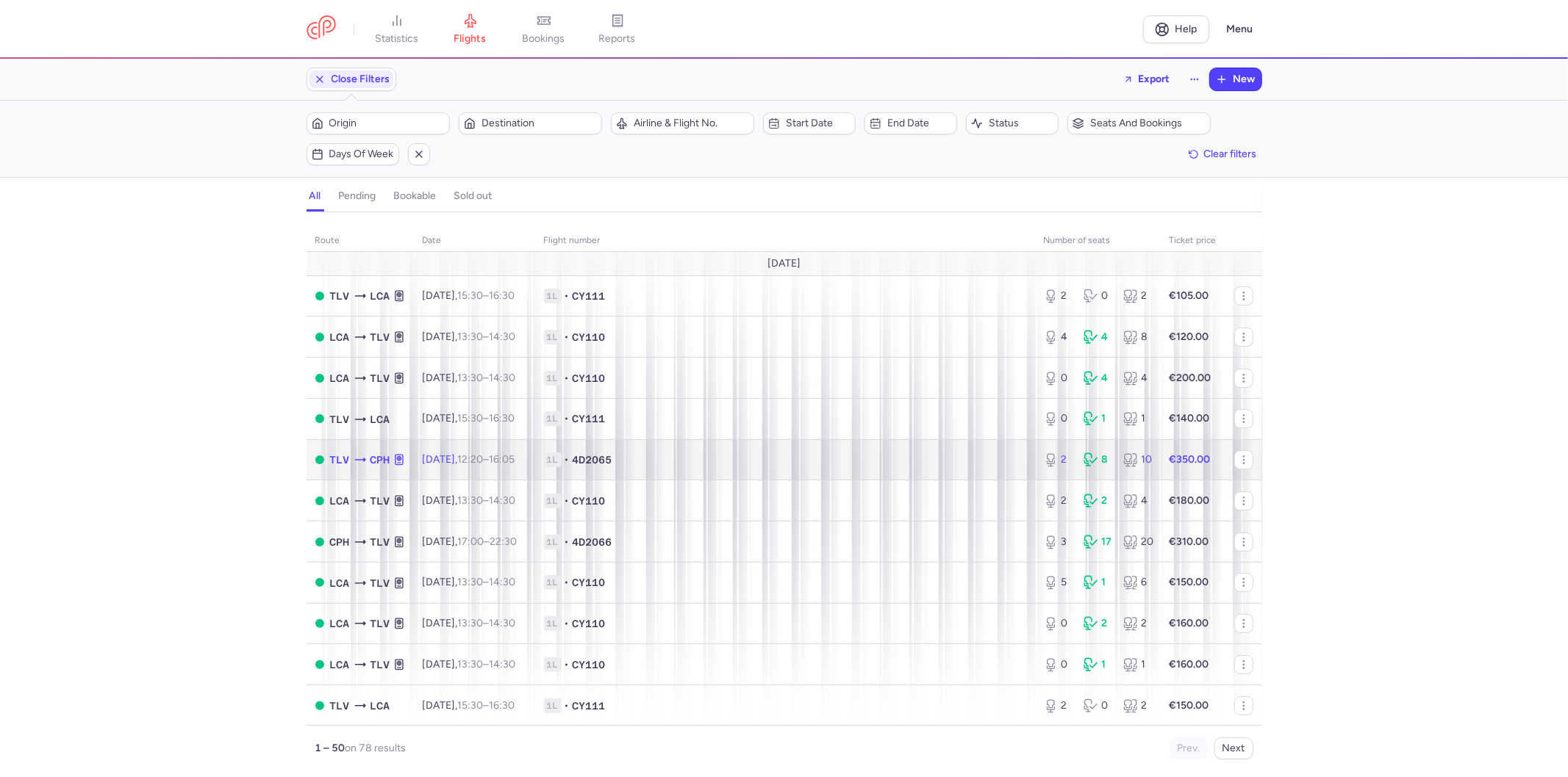
click at [784, 454] on td "1L • 4D2065" at bounding box center [785, 460] width 500 height 41
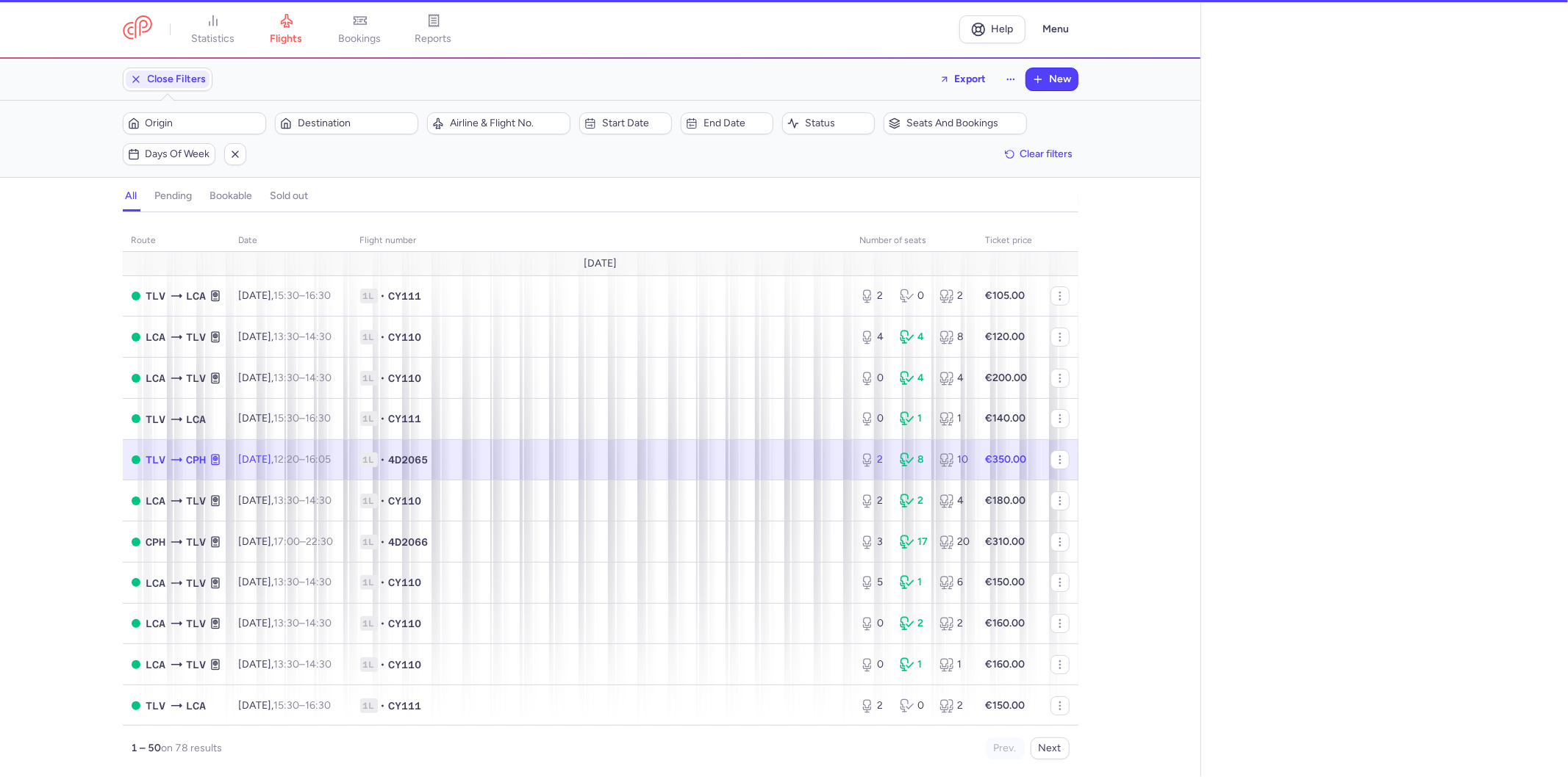
select select "hours"
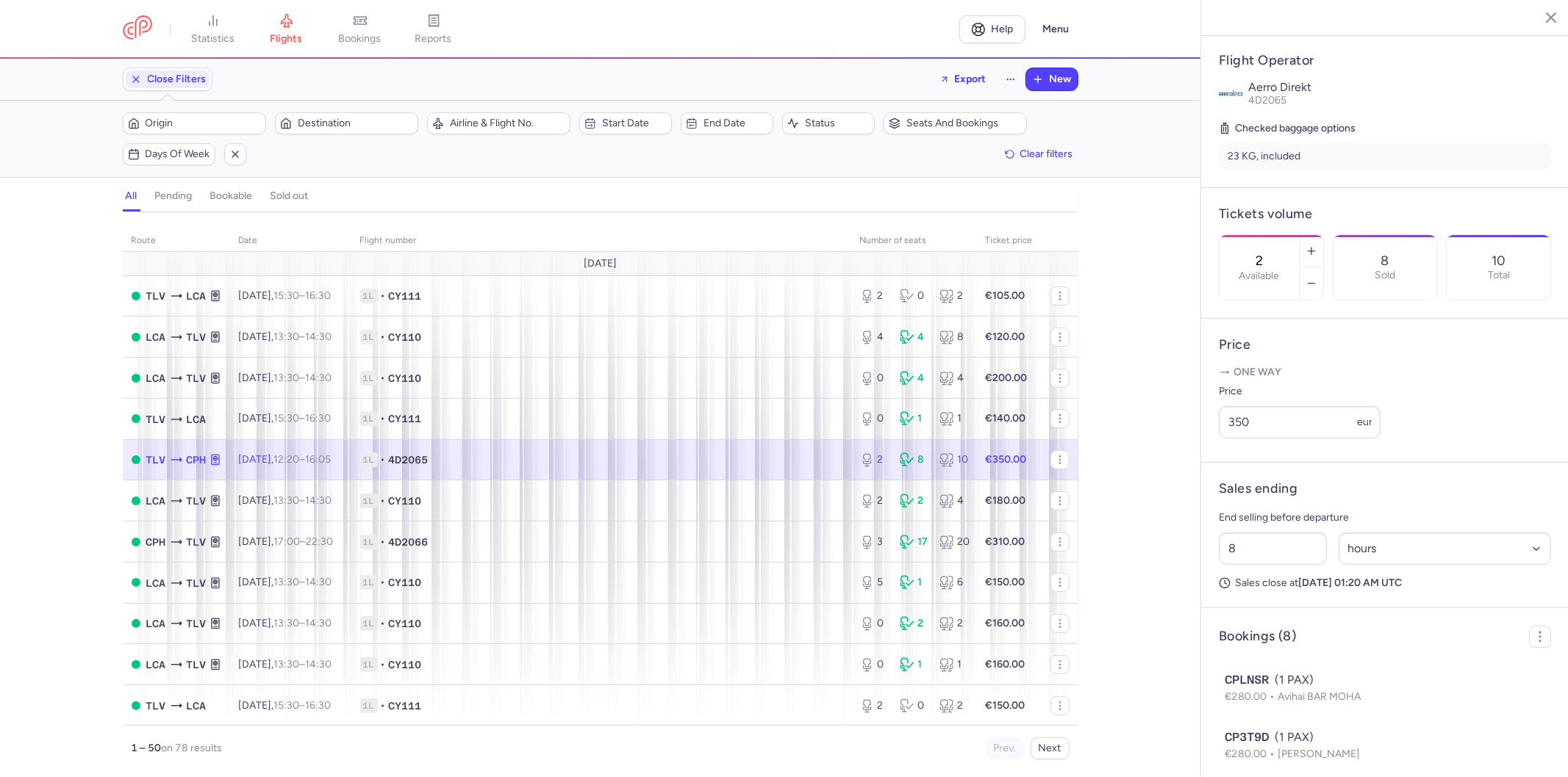
scroll to position [489, 0]
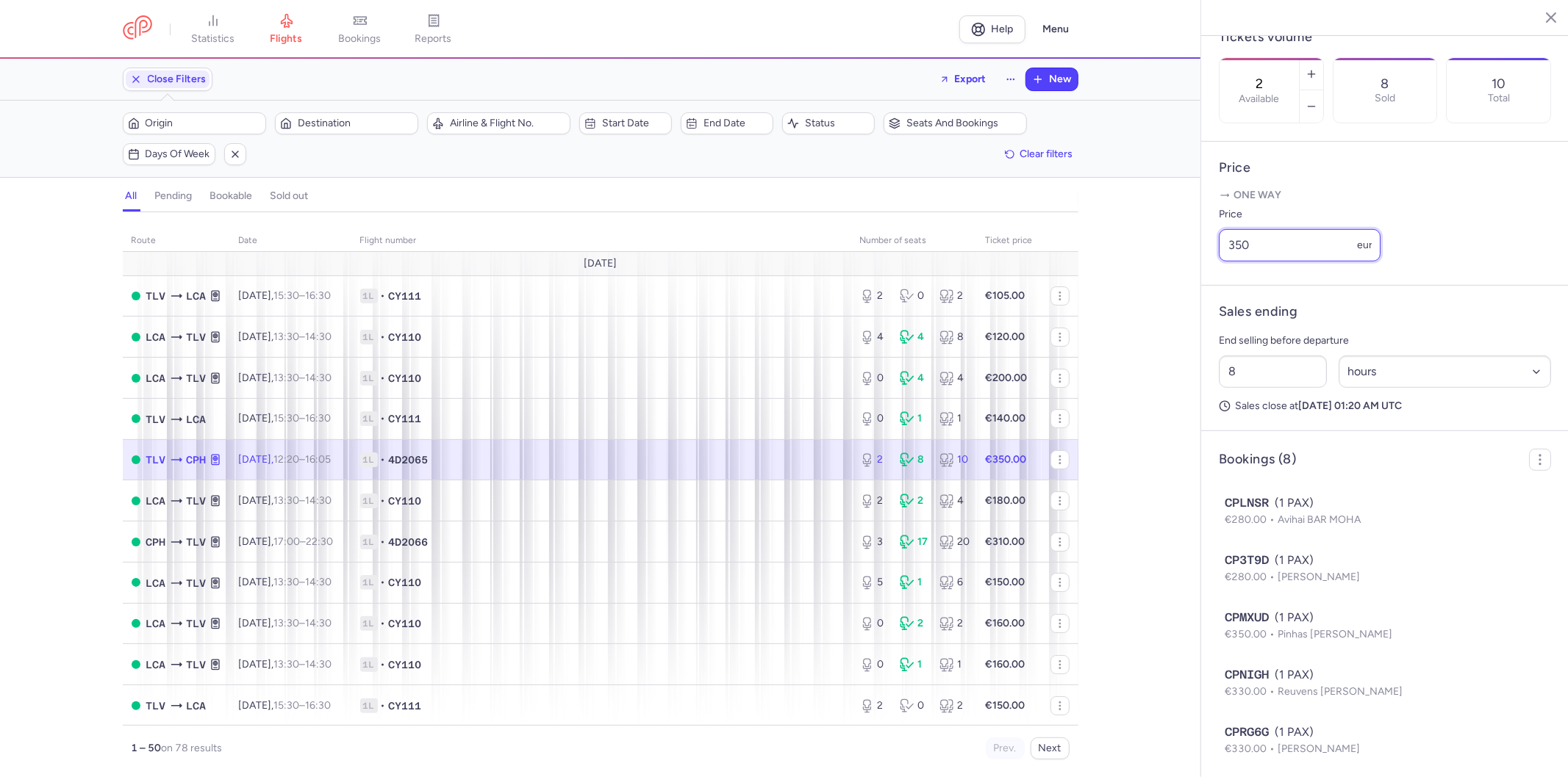
click at [1270, 261] on input "350" at bounding box center [1299, 245] width 162 height 32
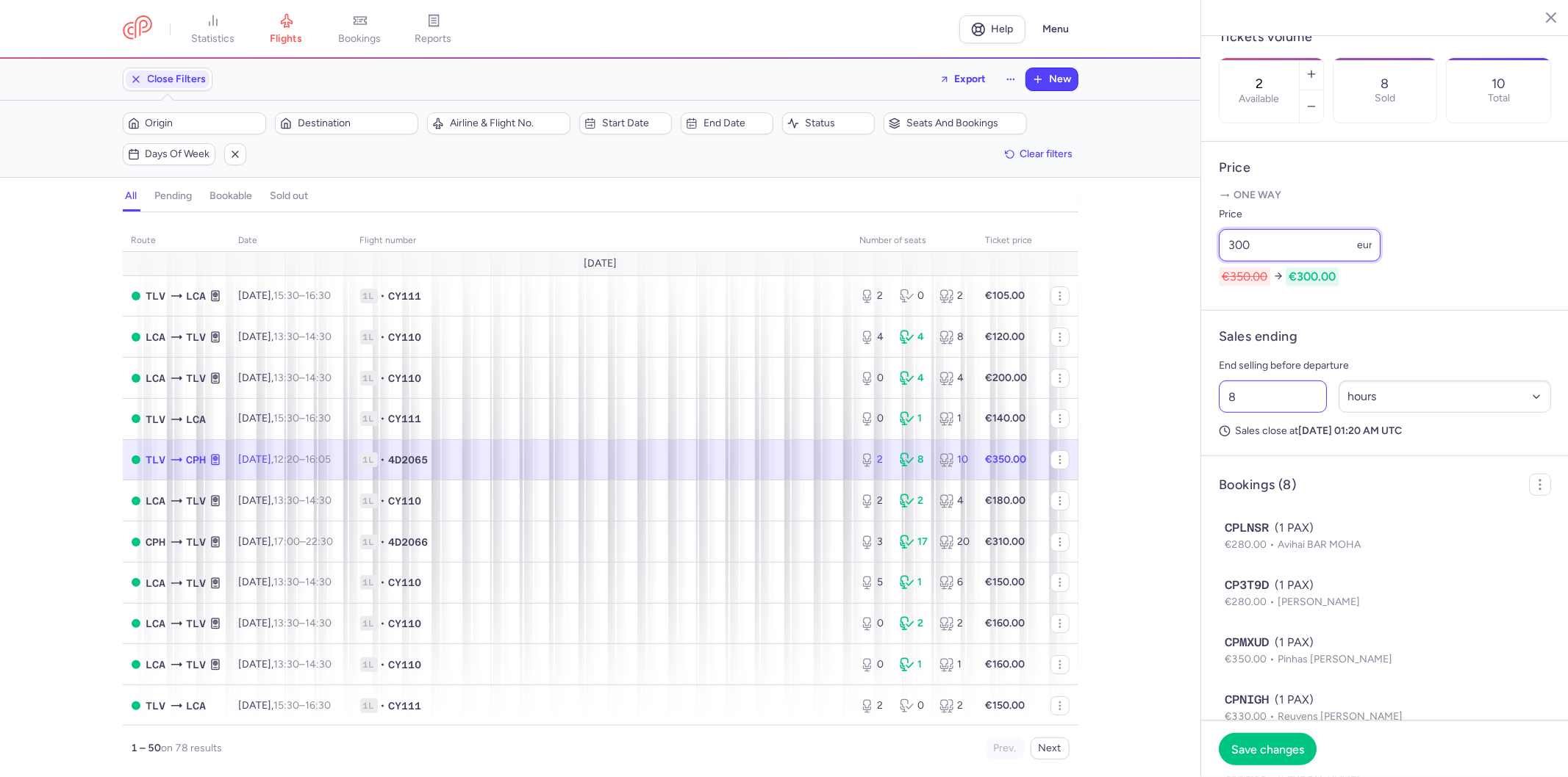
type input "300"
click at [1266, 413] on input "8" at bounding box center [1272, 397] width 108 height 32
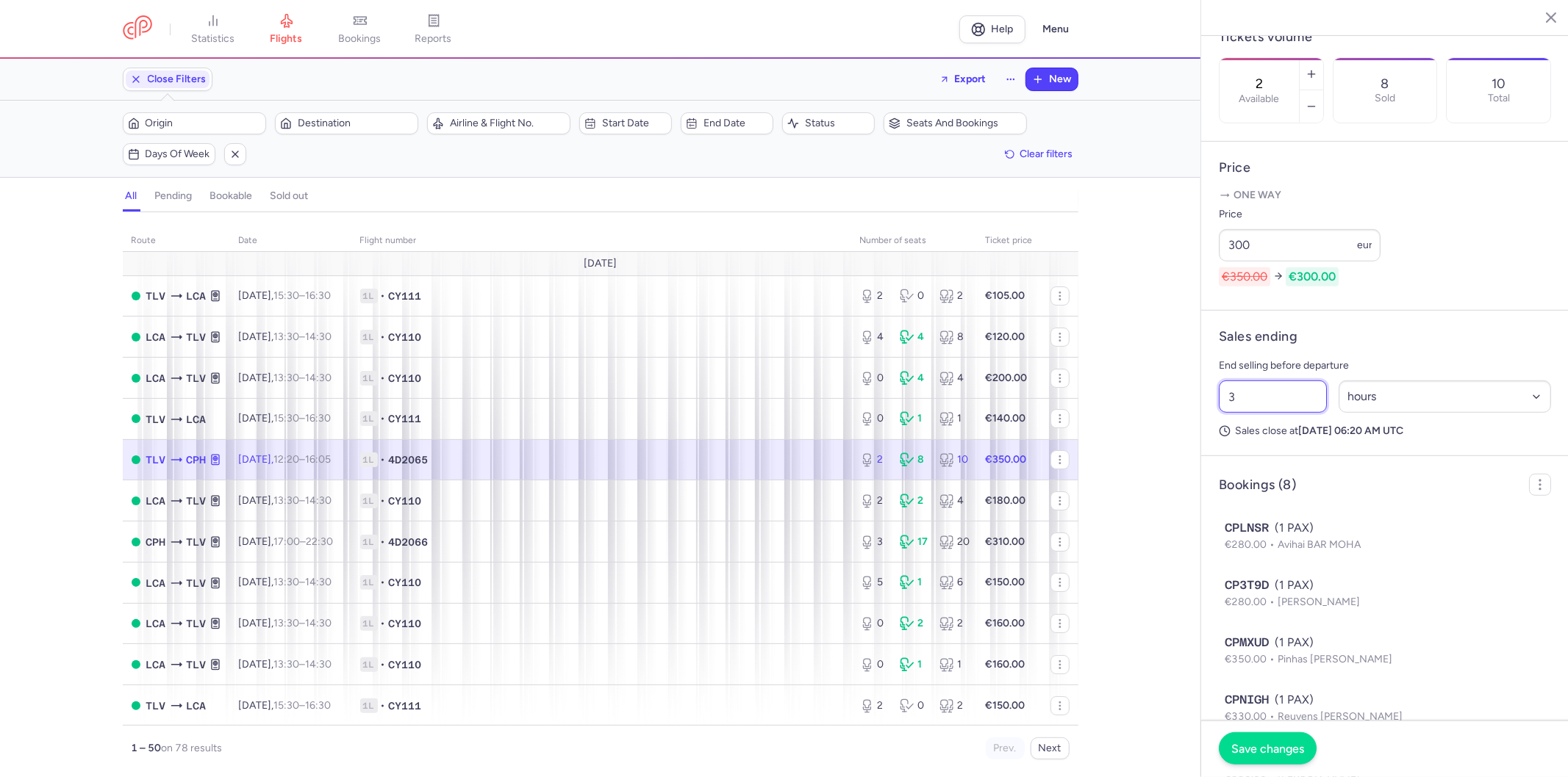
type input "3"
click at [1257, 748] on span "Save changes" at bounding box center [1267, 748] width 73 height 13
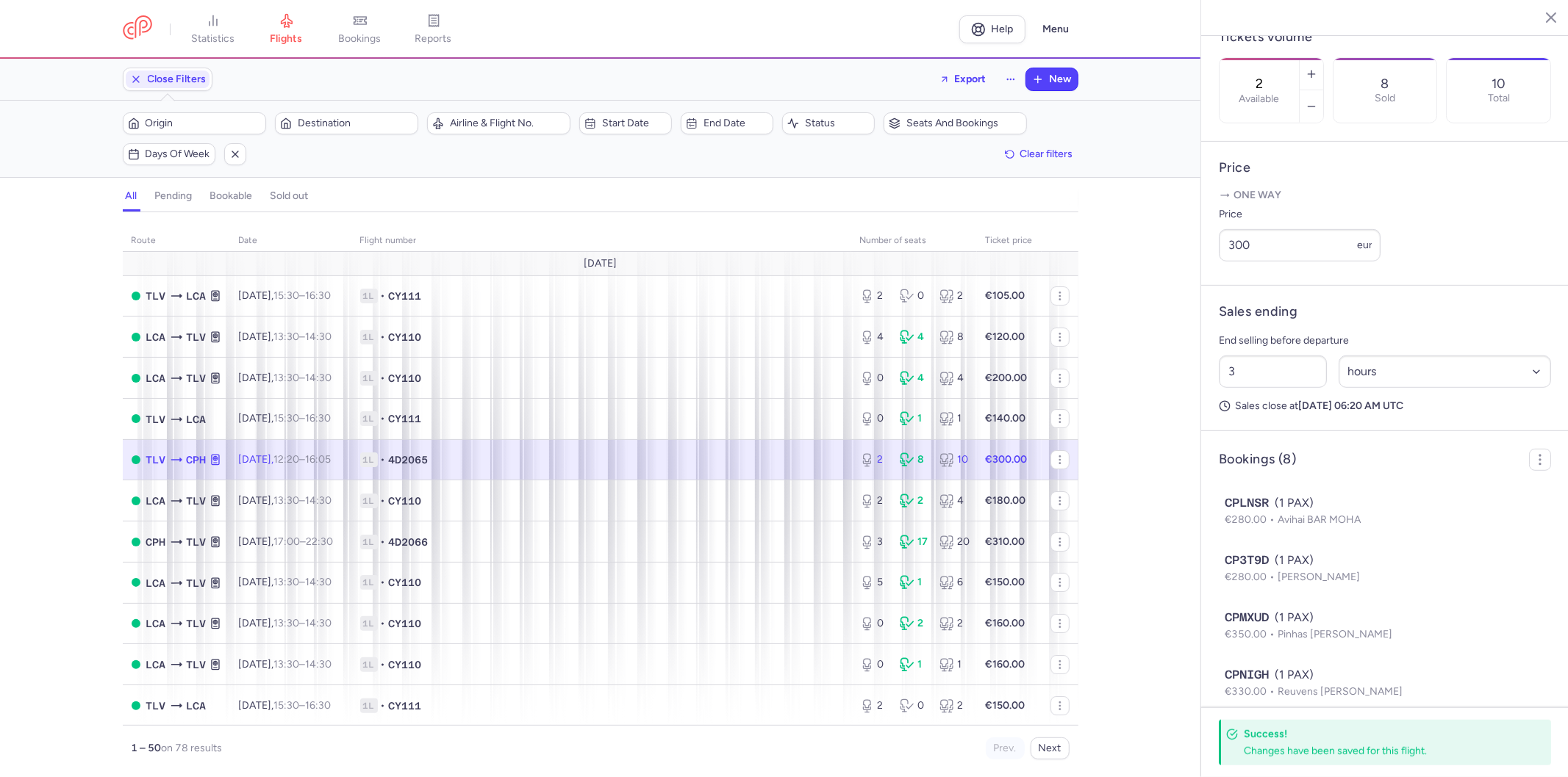
click at [1540, 16] on line "button" at bounding box center [1540, 17] width 8 height 8
